Goal: Entertainment & Leisure: Consume media (video, audio)

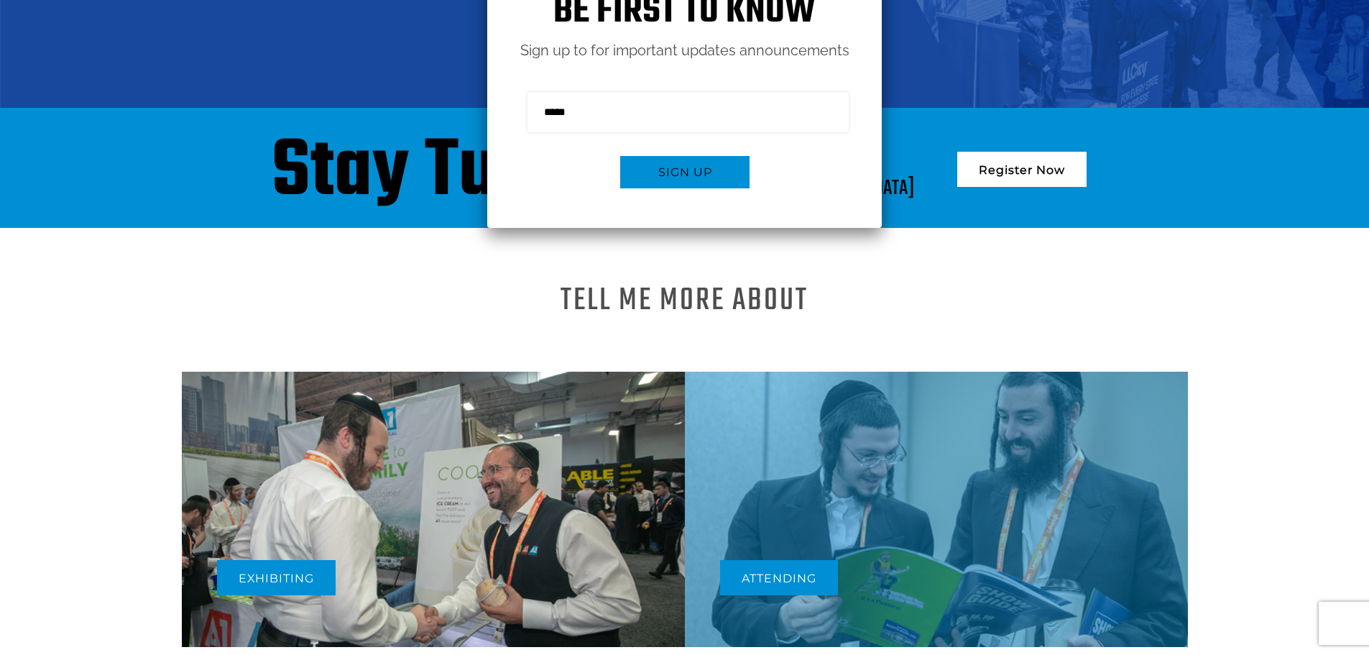
scroll to position [503, 0]
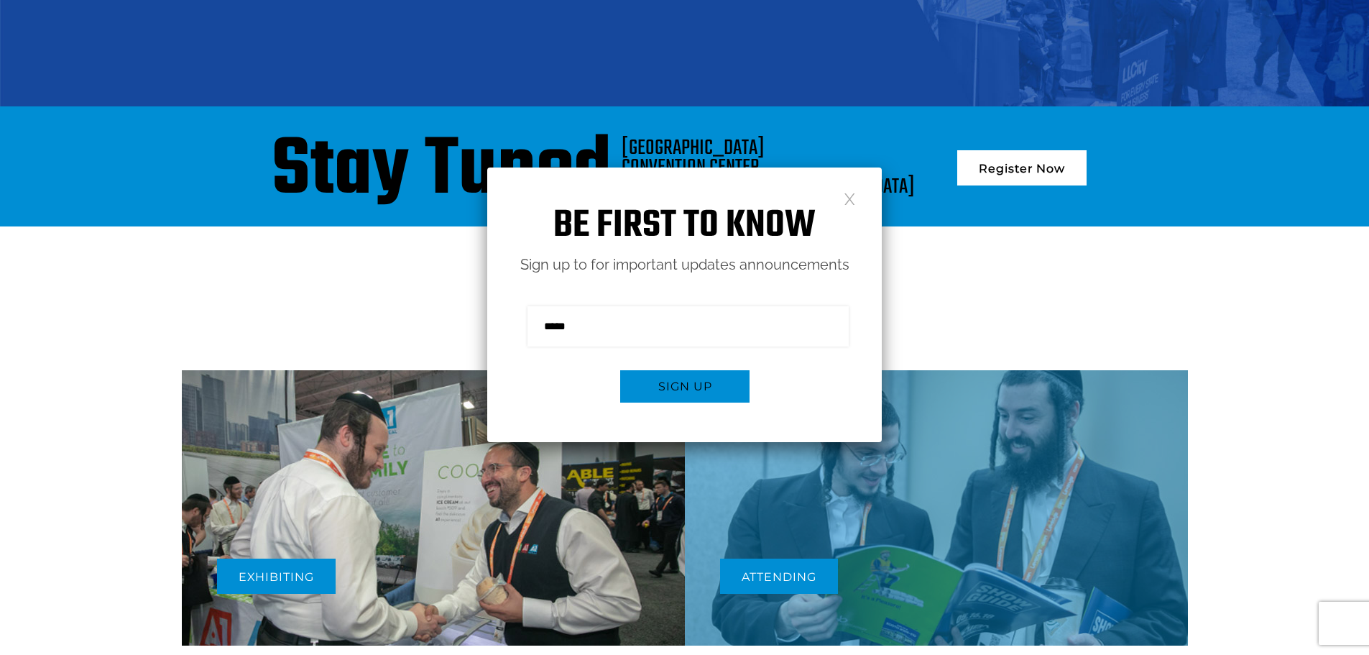
click at [856, 200] on div "Be first to know Sign up to for important updates announcements Sign me up for …" at bounding box center [684, 304] width 394 height 274
click at [850, 200] on link at bounding box center [850, 198] width 12 height 12
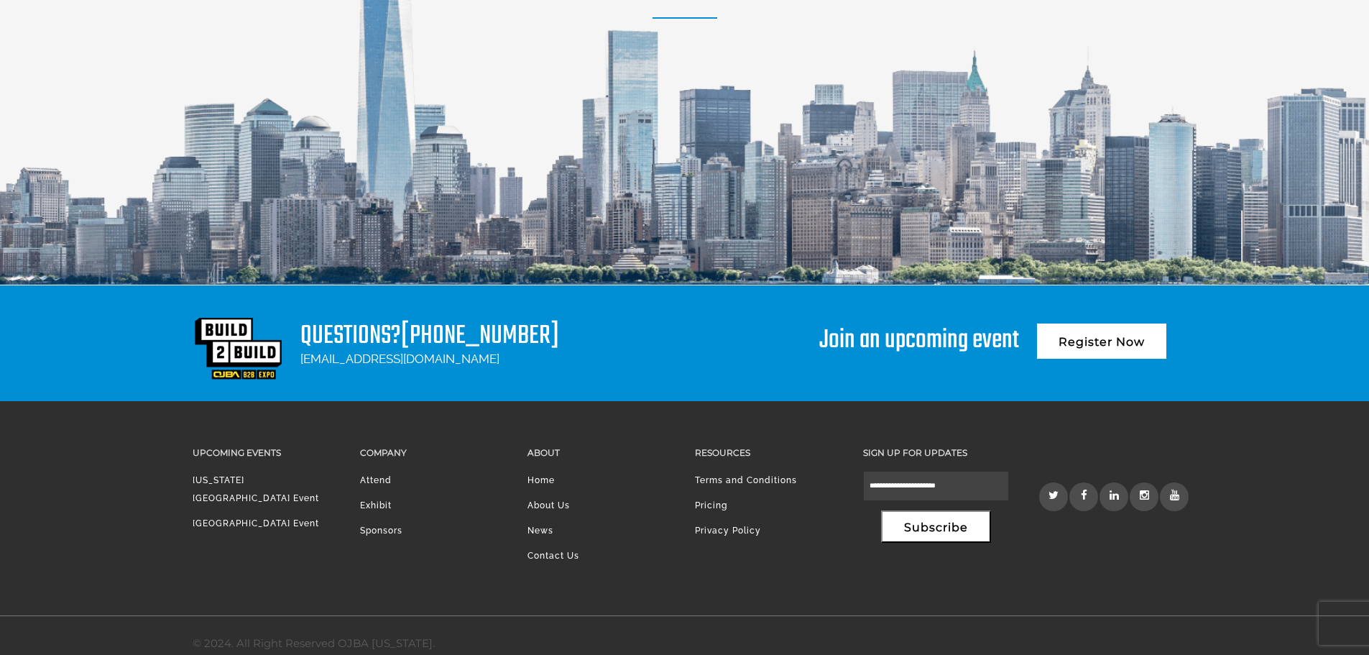
scroll to position [1983, 0]
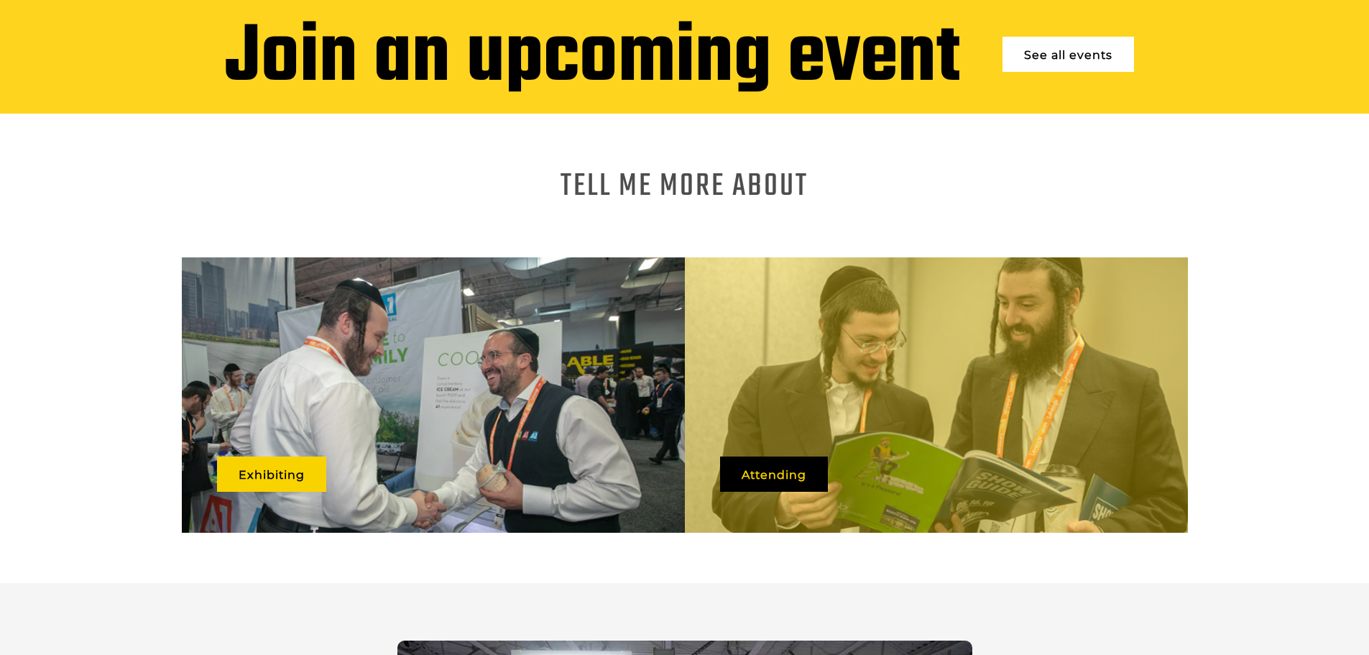
scroll to position [862, 0]
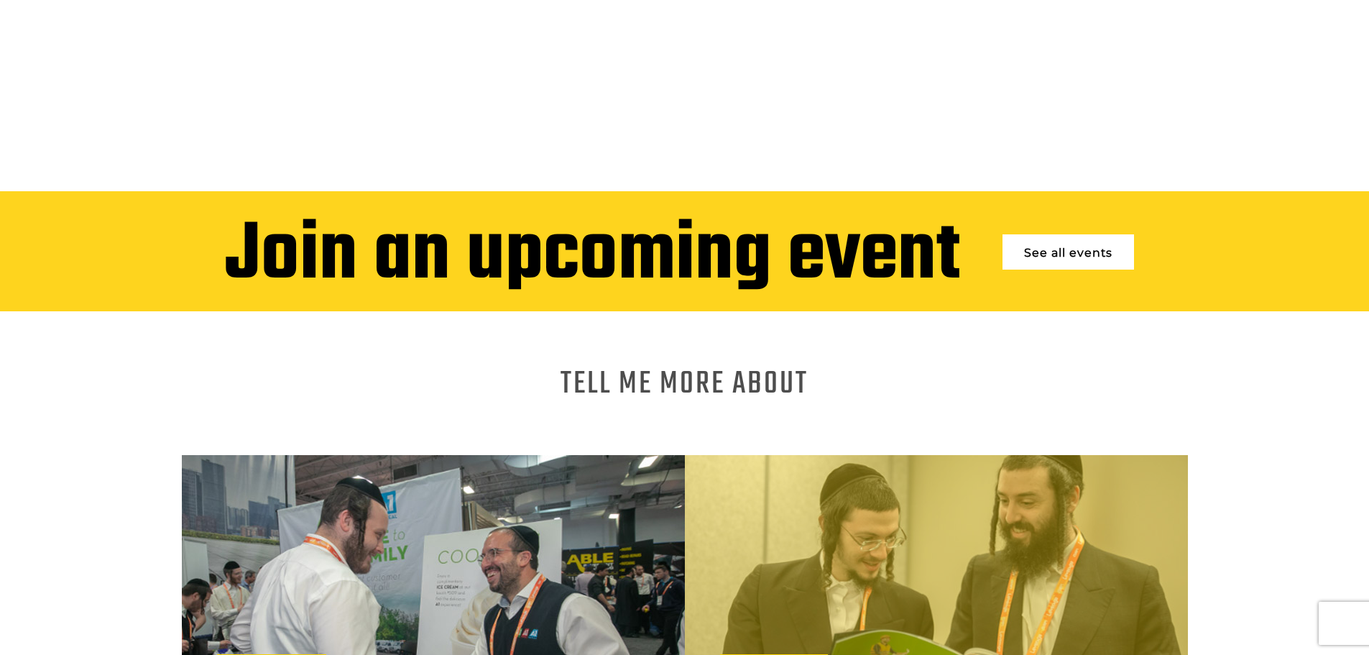
scroll to position [718, 0]
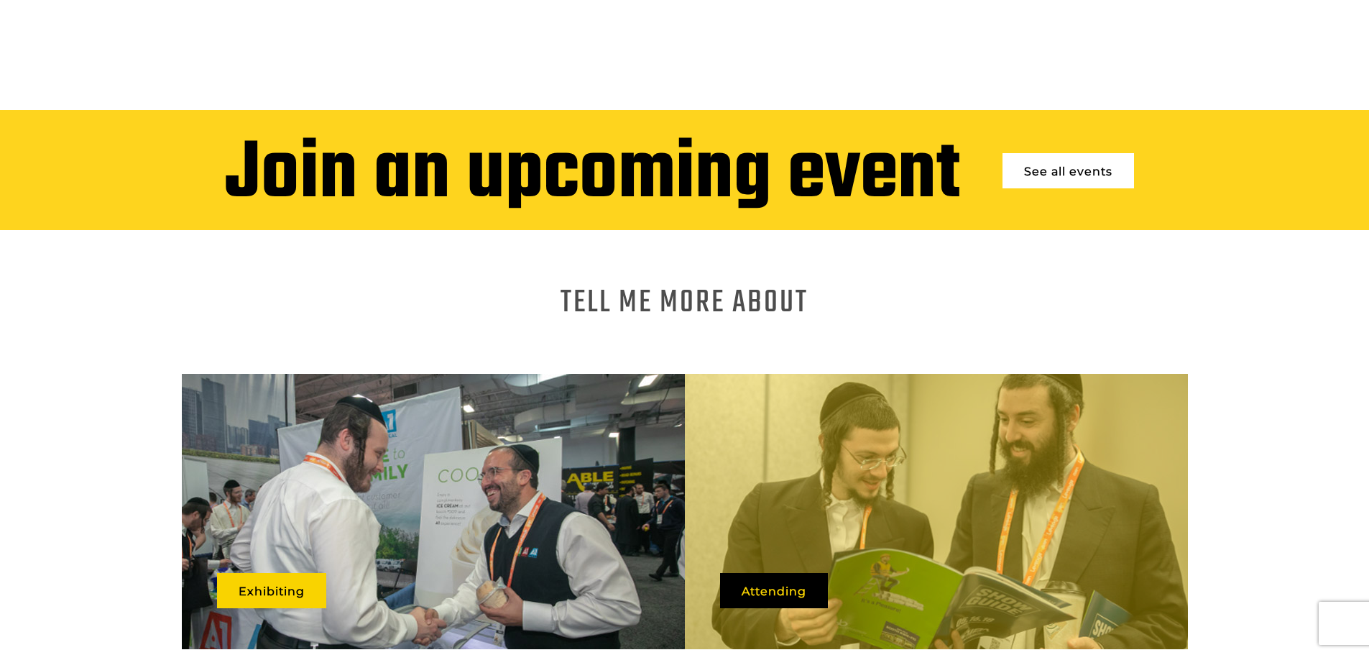
scroll to position [647, 0]
